Goal: Information Seeking & Learning: Learn about a topic

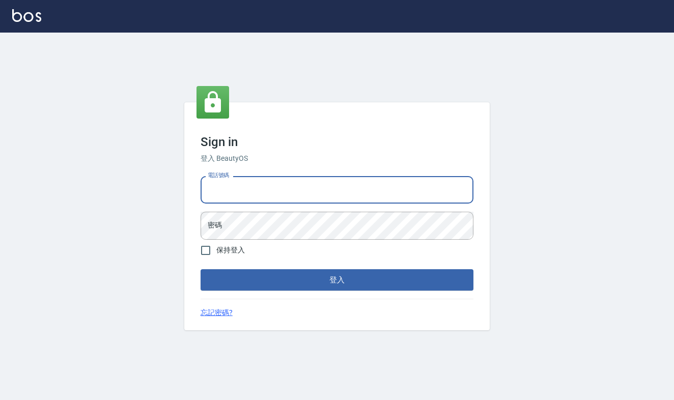
click at [287, 199] on input "電話號碼" at bounding box center [336, 189] width 273 height 27
type input "0968065108"
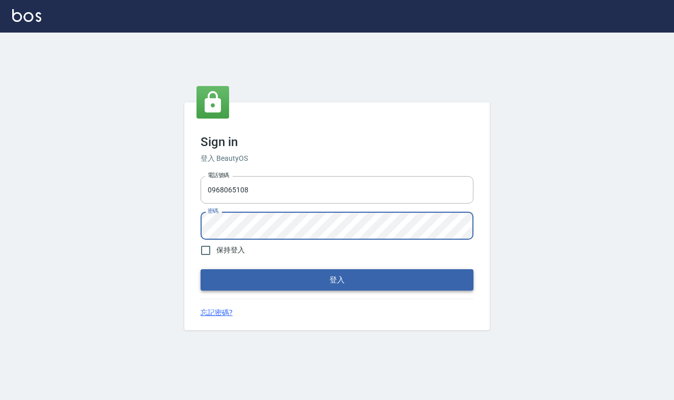
click at [325, 269] on button "登入" at bounding box center [336, 279] width 273 height 21
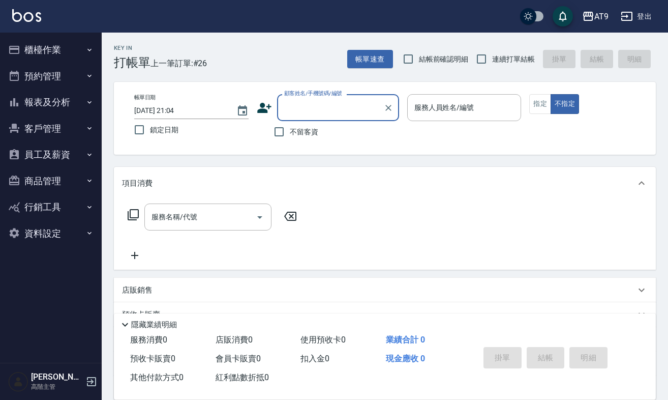
click at [79, 55] on button "櫃檯作業" at bounding box center [51, 50] width 94 height 26
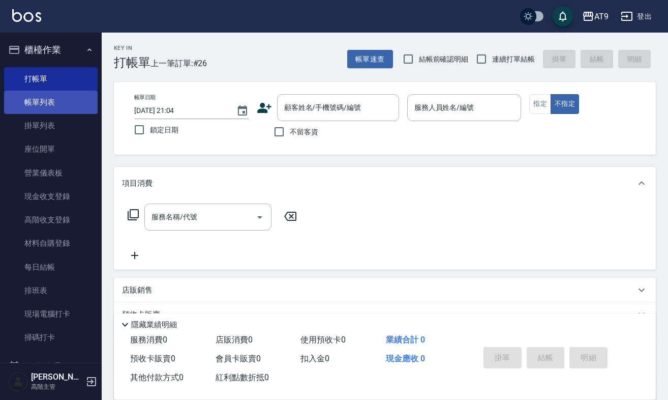
click at [65, 98] on link "帳單列表" at bounding box center [51, 102] width 94 height 23
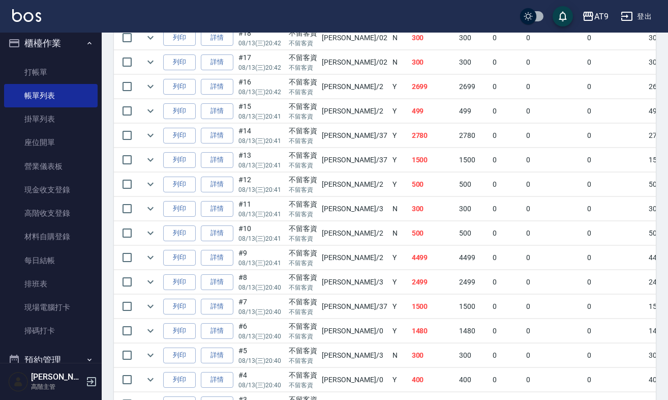
scroll to position [607, 0]
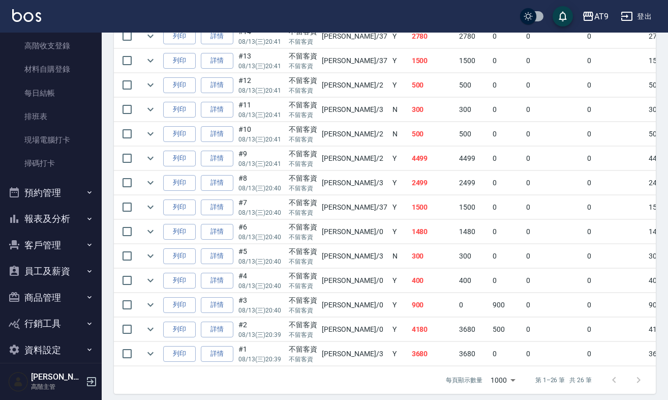
click at [69, 220] on button "報表及分析" at bounding box center [51, 219] width 94 height 26
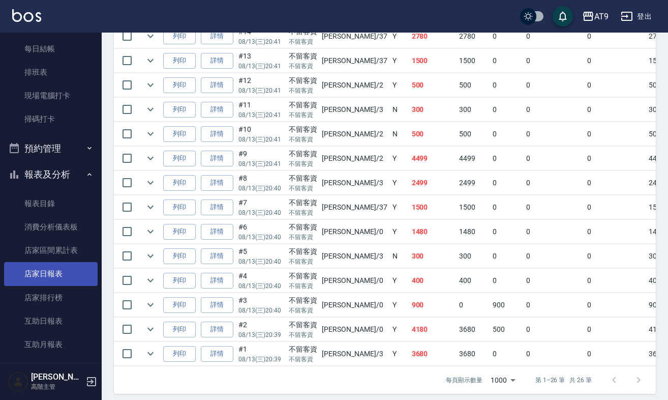
scroll to position [231, 0]
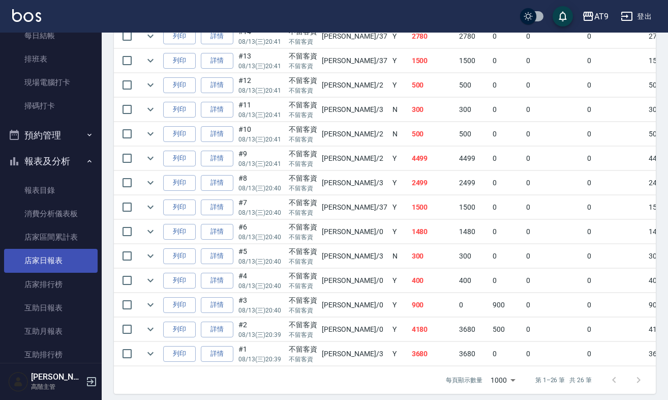
click at [70, 254] on link "店家日報表" at bounding box center [51, 260] width 94 height 23
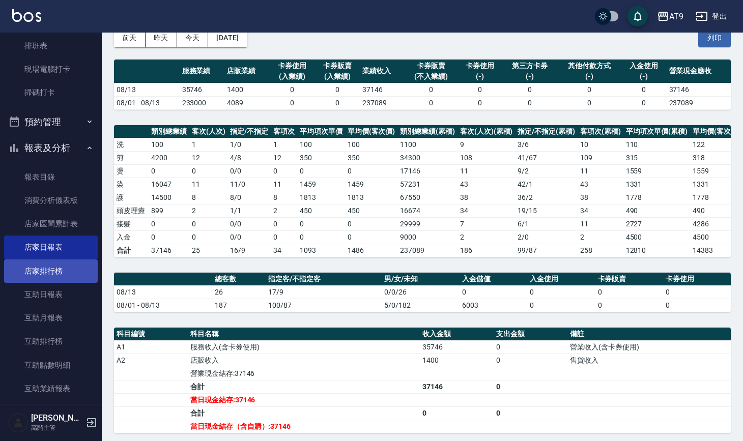
scroll to position [251, 0]
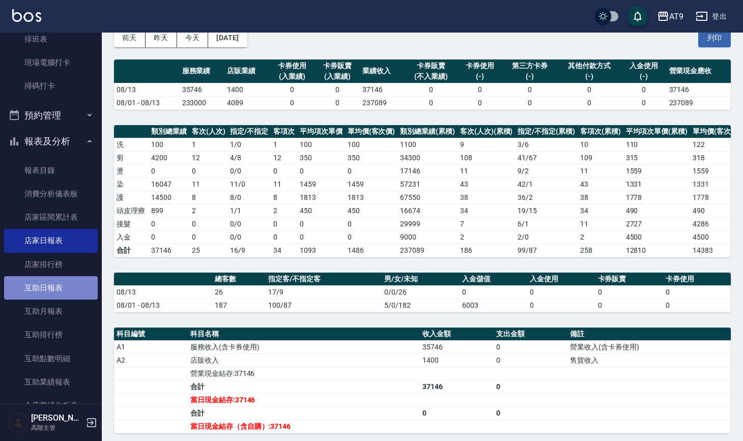
click at [61, 282] on link "互助日報表" at bounding box center [51, 287] width 94 height 23
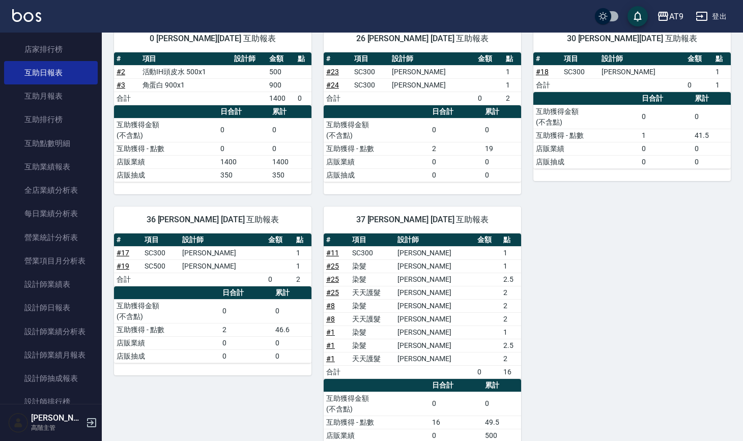
scroll to position [559, 0]
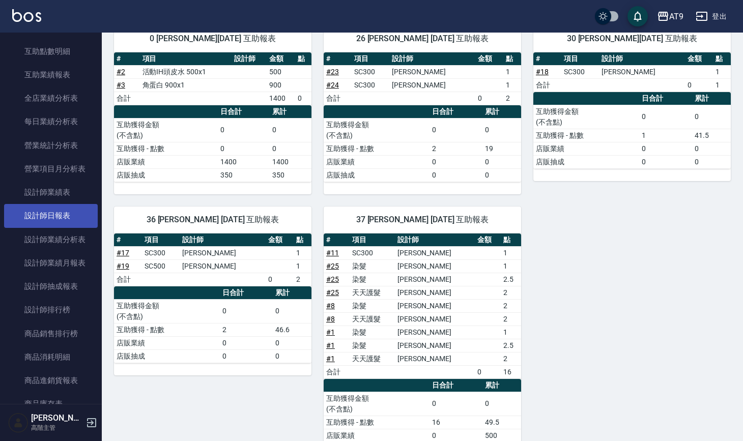
click at [57, 215] on link "設計師日報表" at bounding box center [51, 215] width 94 height 23
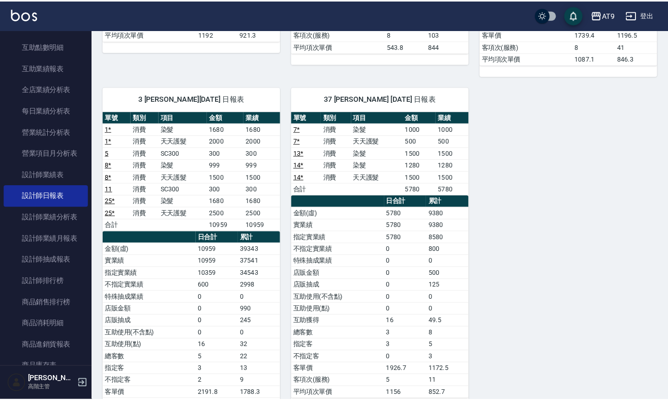
scroll to position [455, 0]
